Goal: Task Accomplishment & Management: Manage account settings

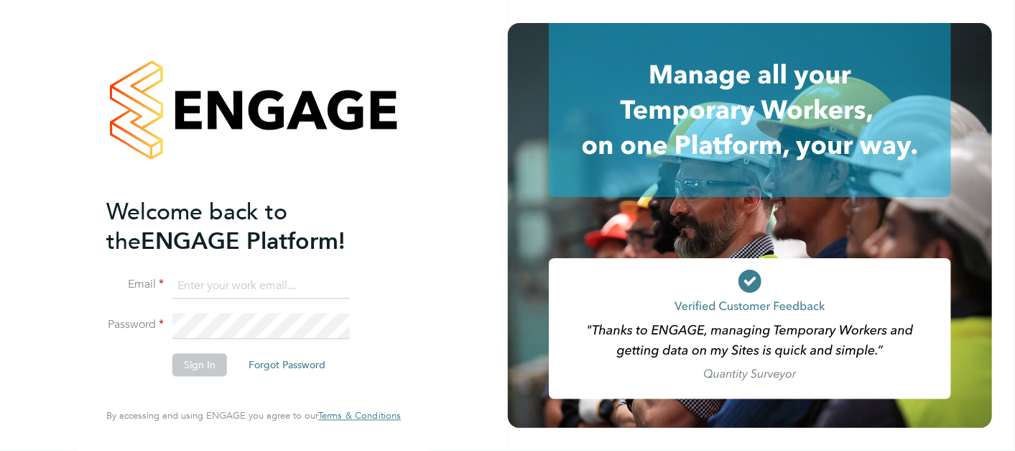
type input "[PERSON_NAME][EMAIL_ADDRESS][PERSON_NAME][DOMAIN_NAME]"
click at [213, 353] on button "Sign In" at bounding box center [199, 364] width 55 height 23
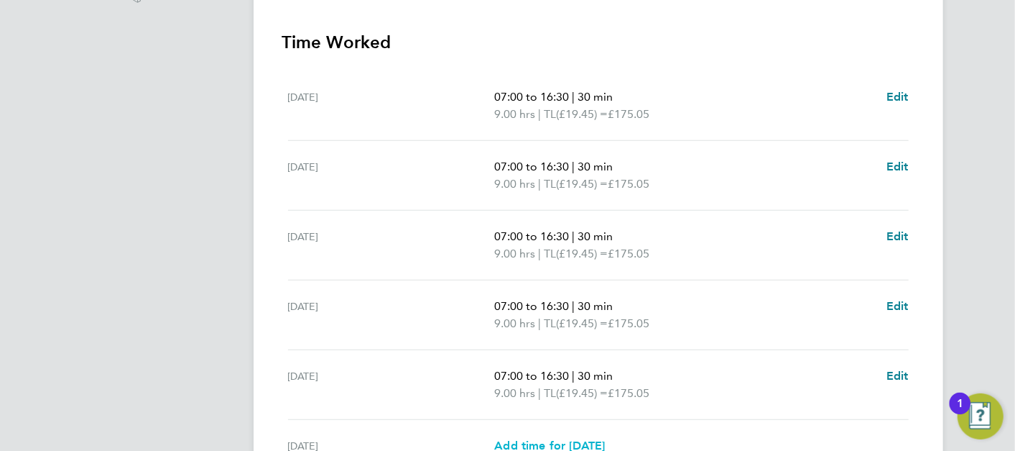
scroll to position [597, 0]
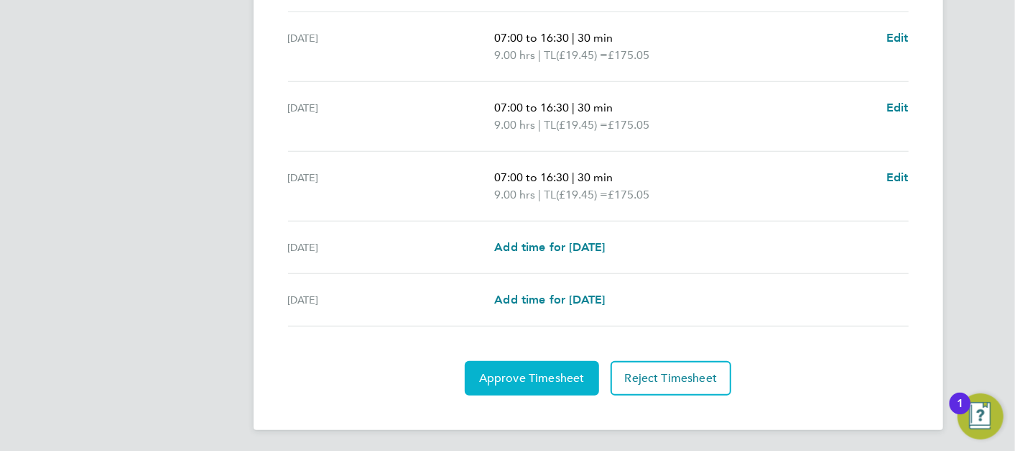
click at [519, 382] on span "Approve Timesheet" at bounding box center [532, 378] width 106 height 14
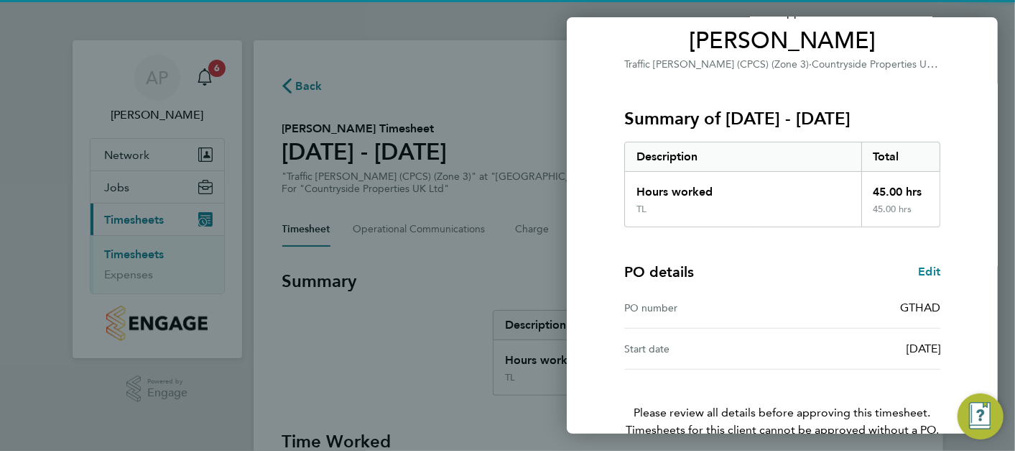
scroll to position [195, 0]
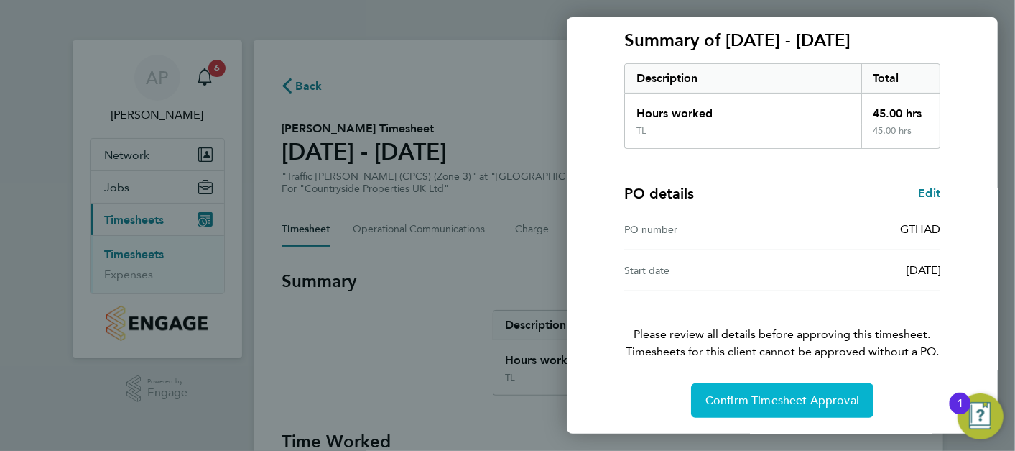
click at [773, 407] on button "Confirm Timesheet Approval" at bounding box center [782, 400] width 183 height 34
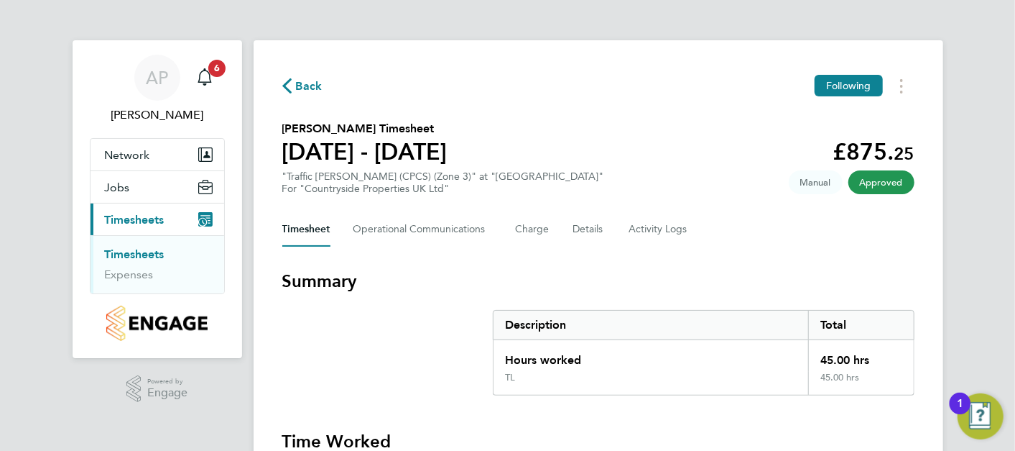
click at [155, 257] on link "Timesheets" at bounding box center [135, 254] width 60 height 14
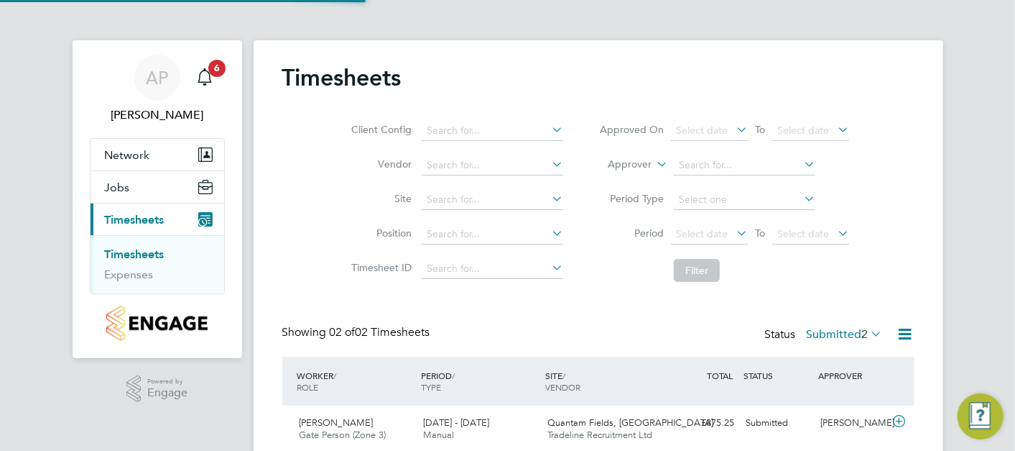
scroll to position [114, 0]
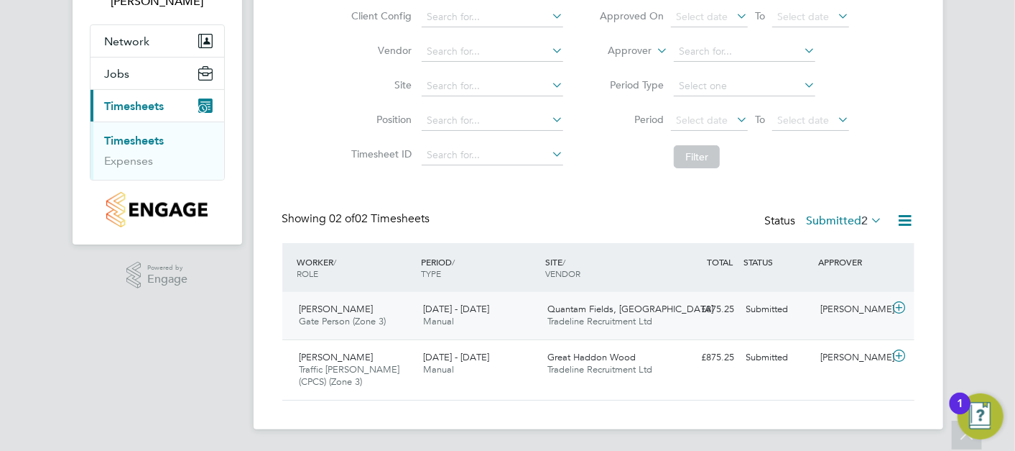
click at [638, 310] on span "Quantam Fields, [GEOGRAPHIC_DATA]" at bounding box center [631, 309] width 166 height 12
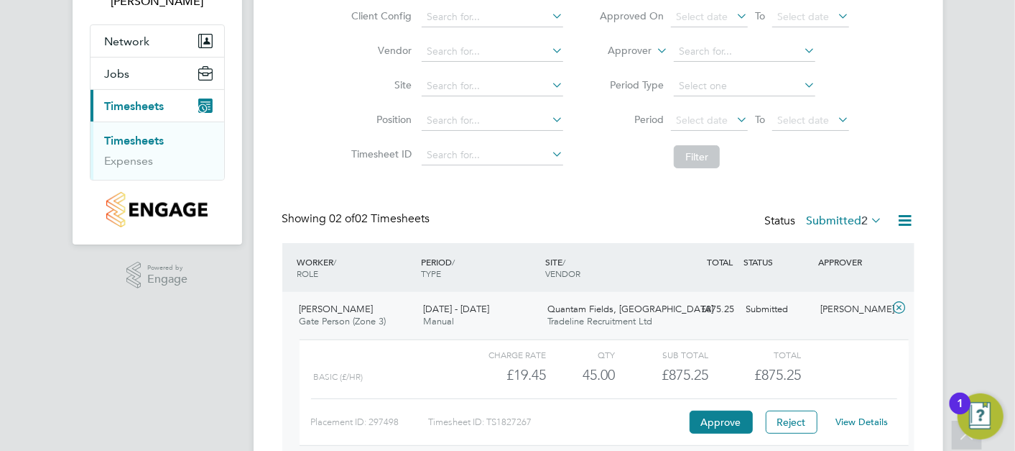
scroll to position [246, 0]
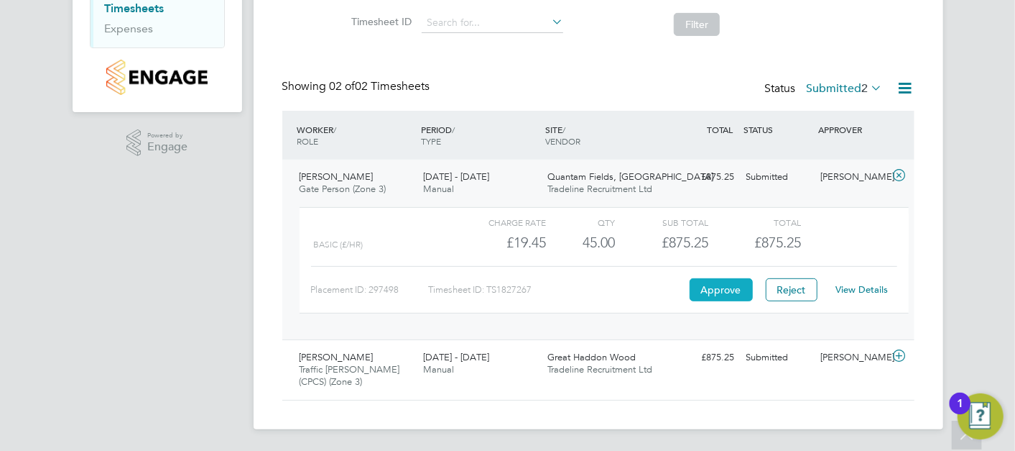
click at [714, 280] on button "Approve" at bounding box center [721, 289] width 63 height 23
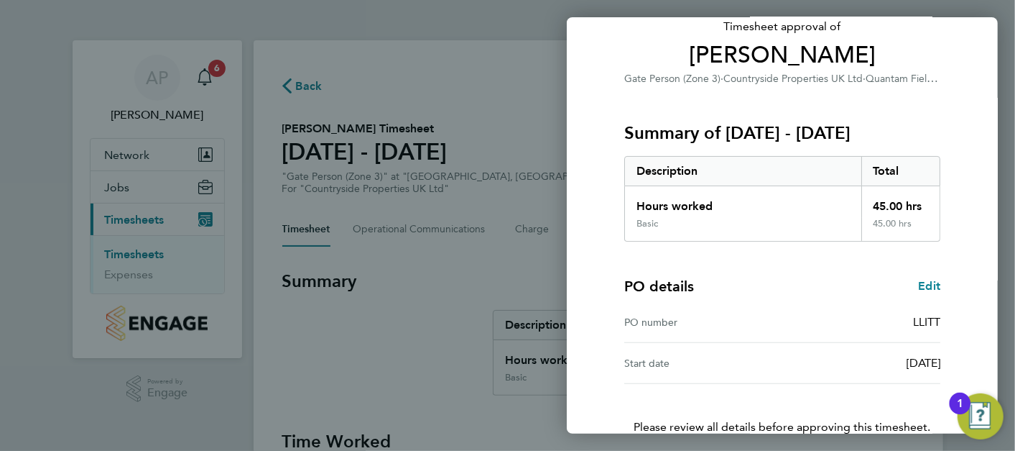
scroll to position [195, 0]
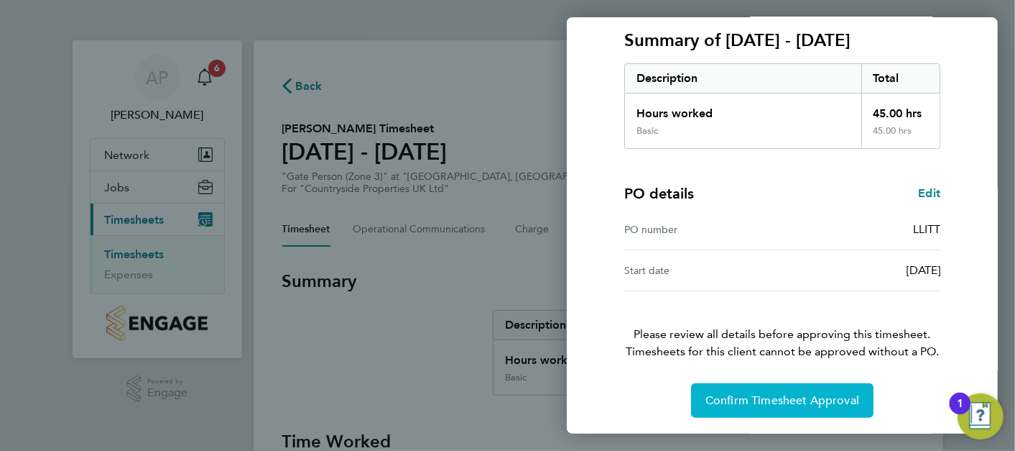
click at [759, 402] on span "Confirm Timesheet Approval" at bounding box center [783, 400] width 154 height 14
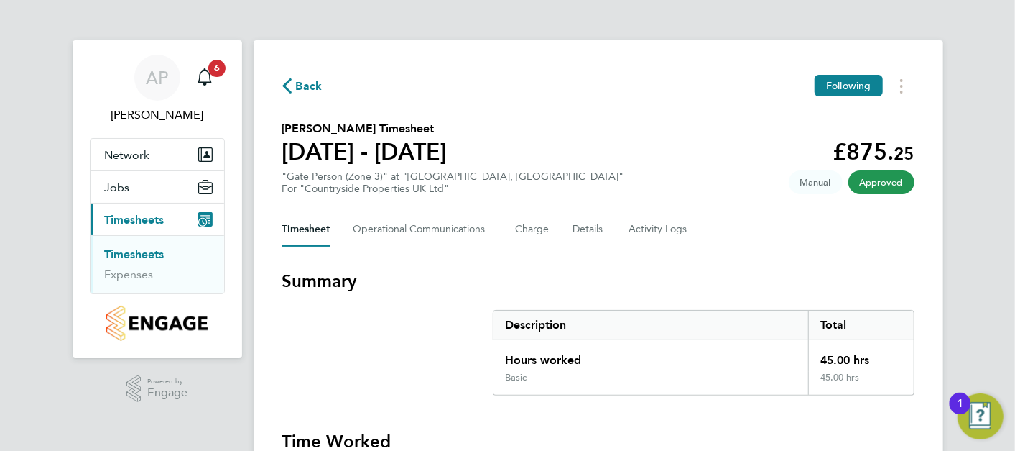
click at [149, 254] on link "Timesheets" at bounding box center [135, 254] width 60 height 14
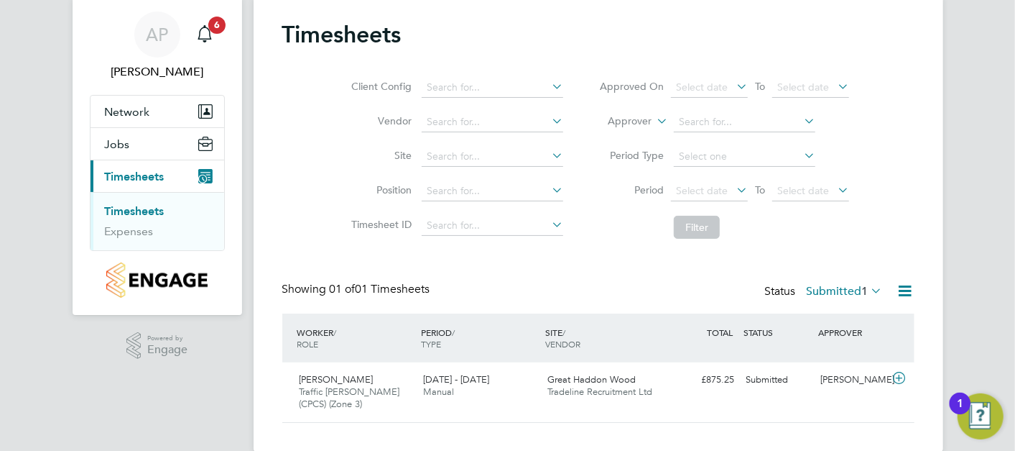
scroll to position [65, 0]
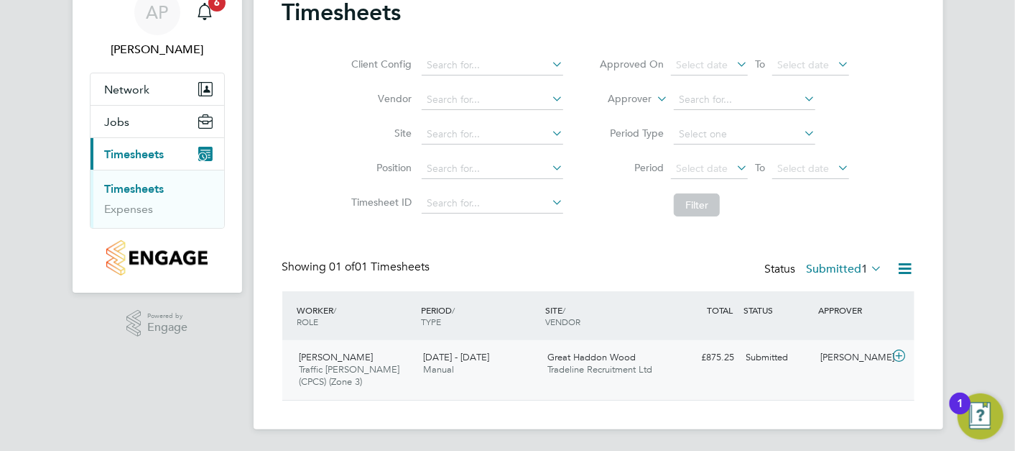
click at [583, 377] on div "Great Haddon Wood Tradeline Recruitment Ltd" at bounding box center [604, 364] width 124 height 36
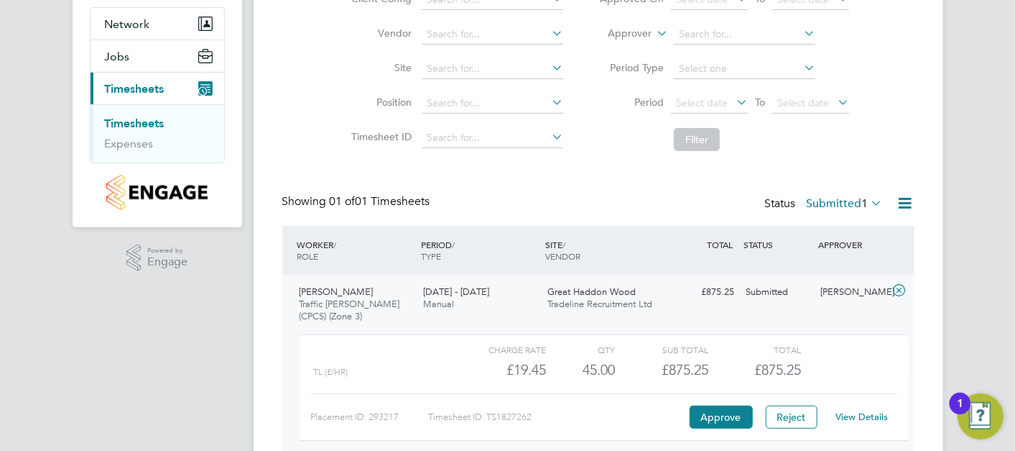
scroll to position [198, 0]
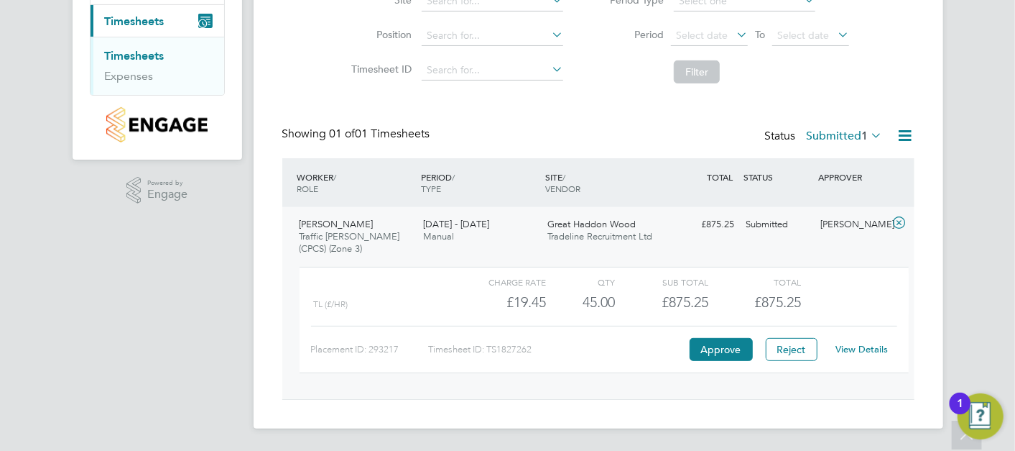
click at [739, 334] on div "Placement ID: 293217 Timesheet ID: TS1827262 Approve Reject View Details" at bounding box center [604, 343] width 586 height 35
click at [734, 344] on button "Approve" at bounding box center [721, 349] width 63 height 23
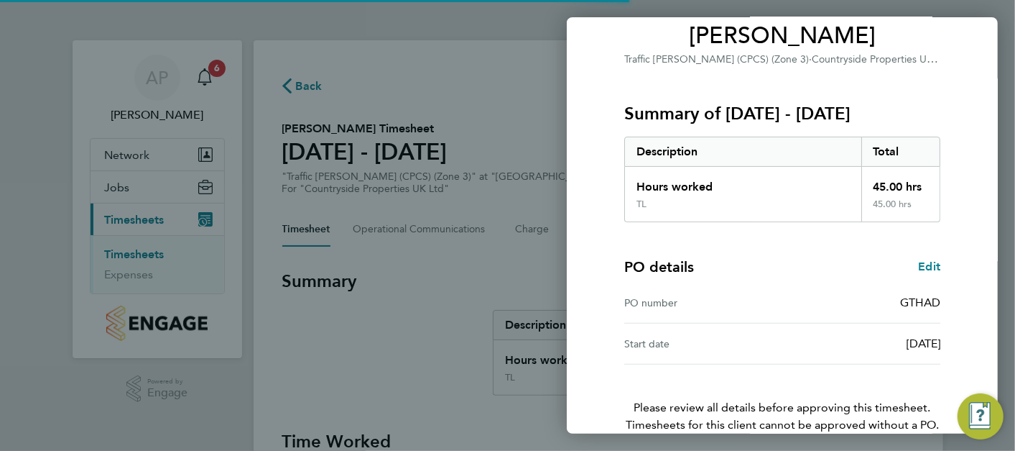
scroll to position [195, 0]
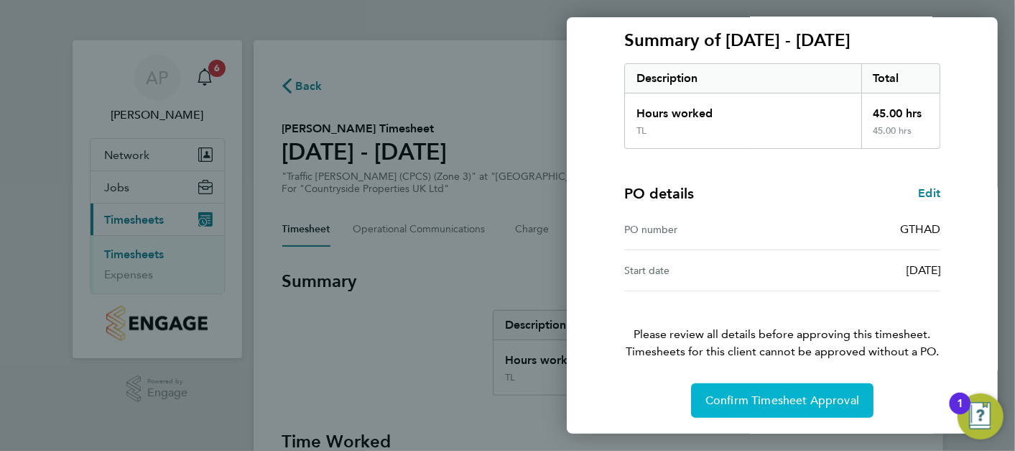
click at [765, 393] on span "Confirm Timesheet Approval" at bounding box center [783, 400] width 154 height 14
